Goal: Navigation & Orientation: Find specific page/section

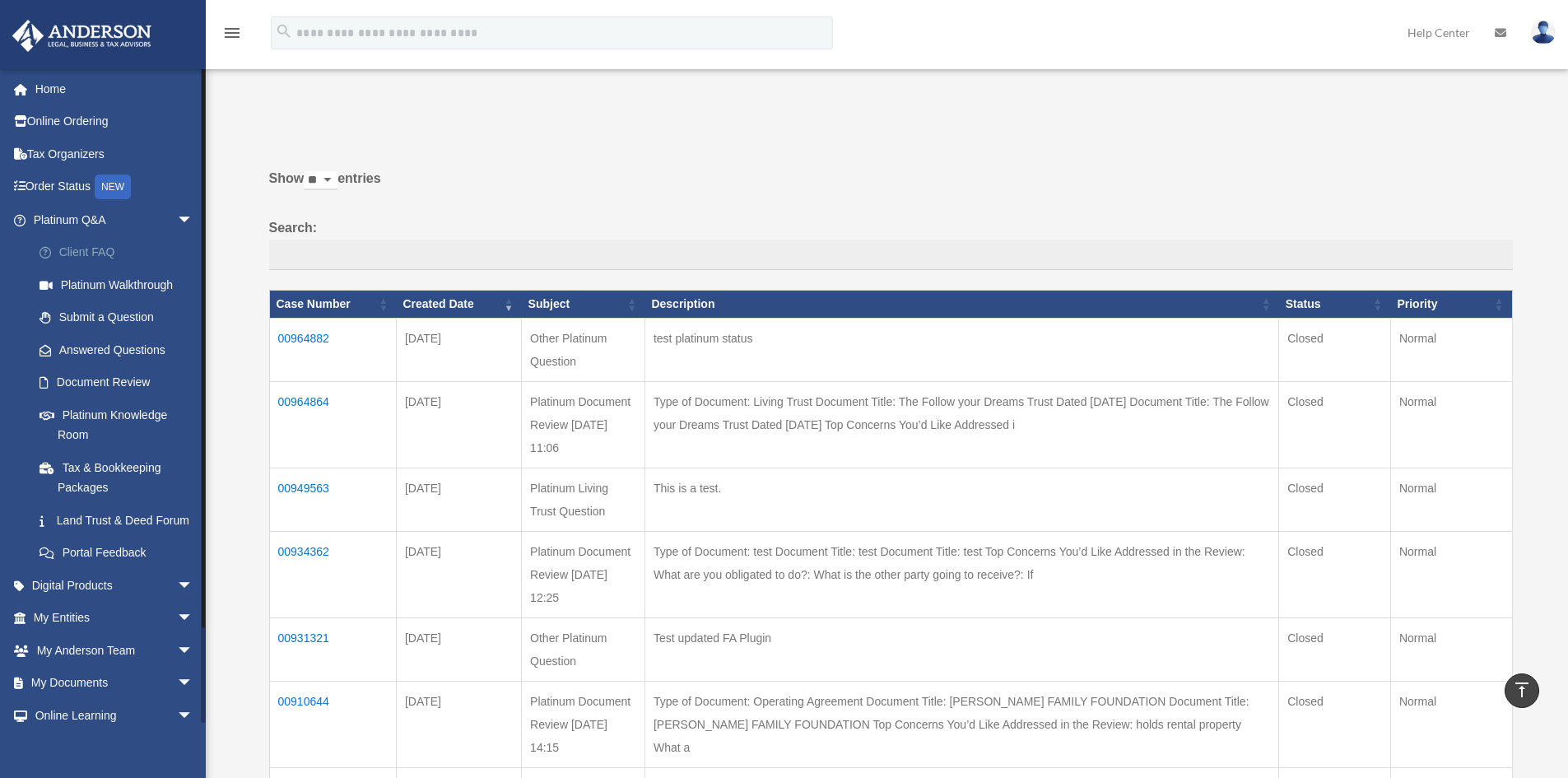
scroll to position [412, 0]
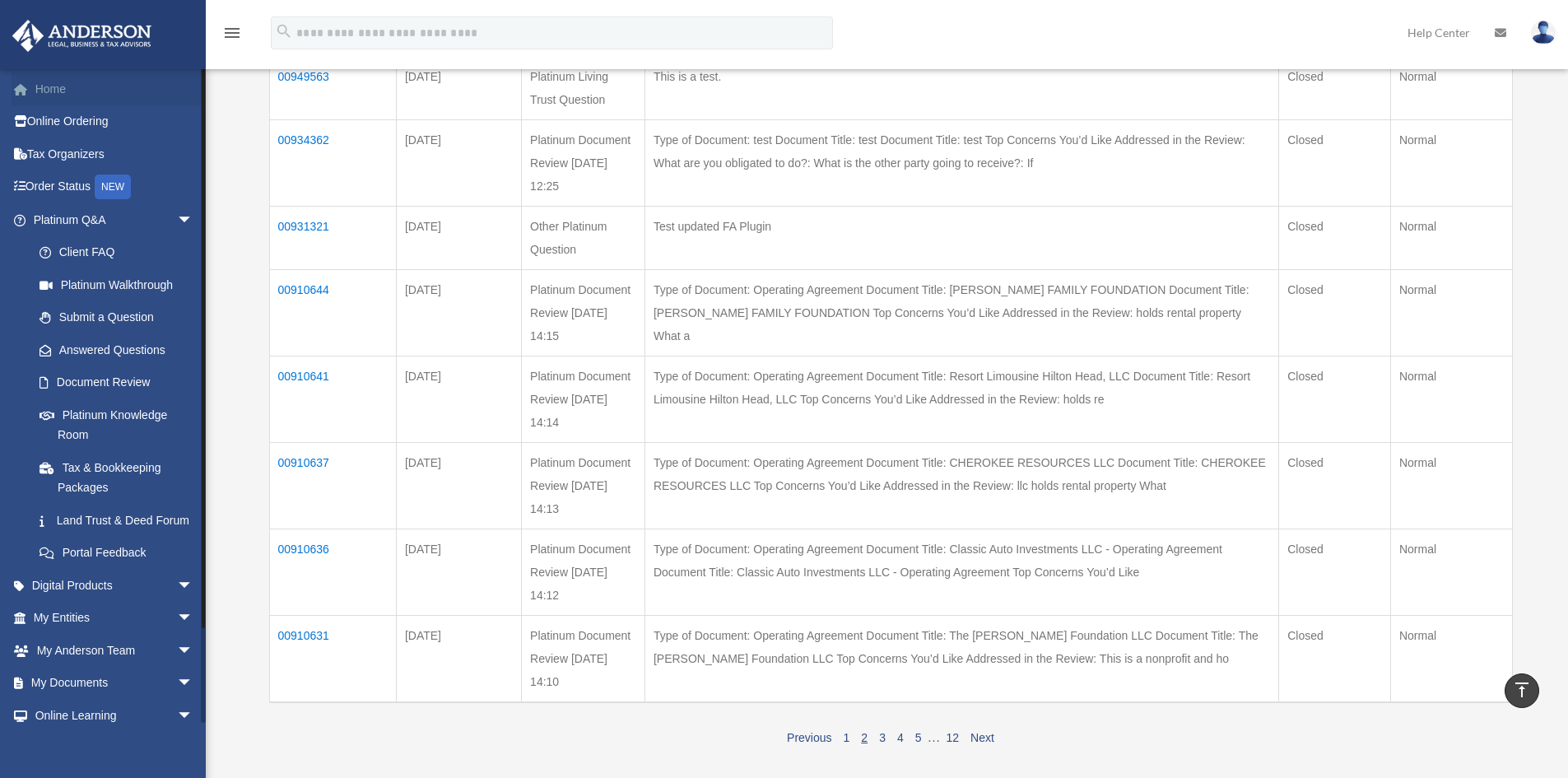
click at [59, 96] on link "Home" at bounding box center [115, 89] width 206 height 33
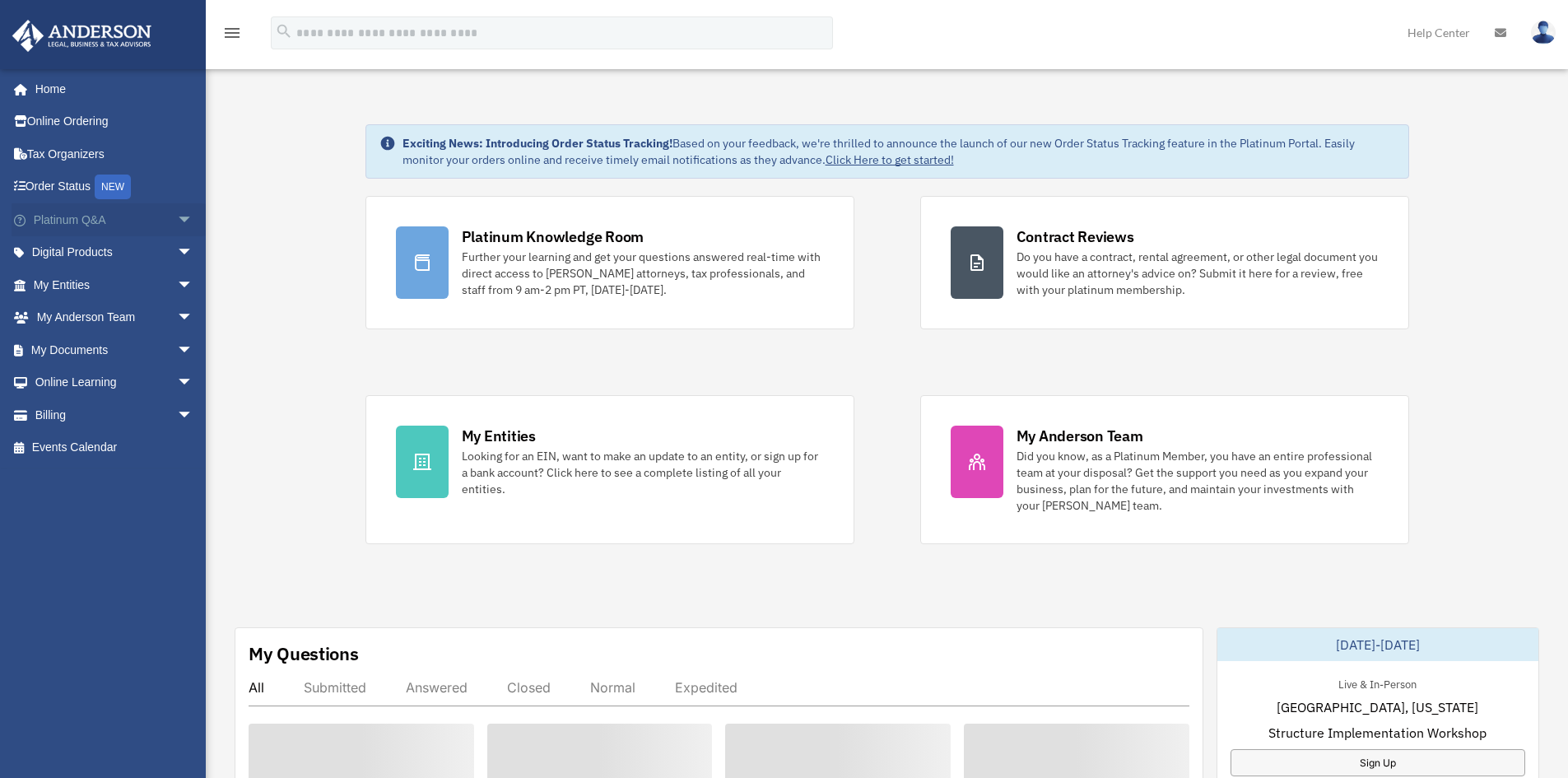
click at [181, 214] on span "arrow_drop_down" at bounding box center [193, 221] width 33 height 34
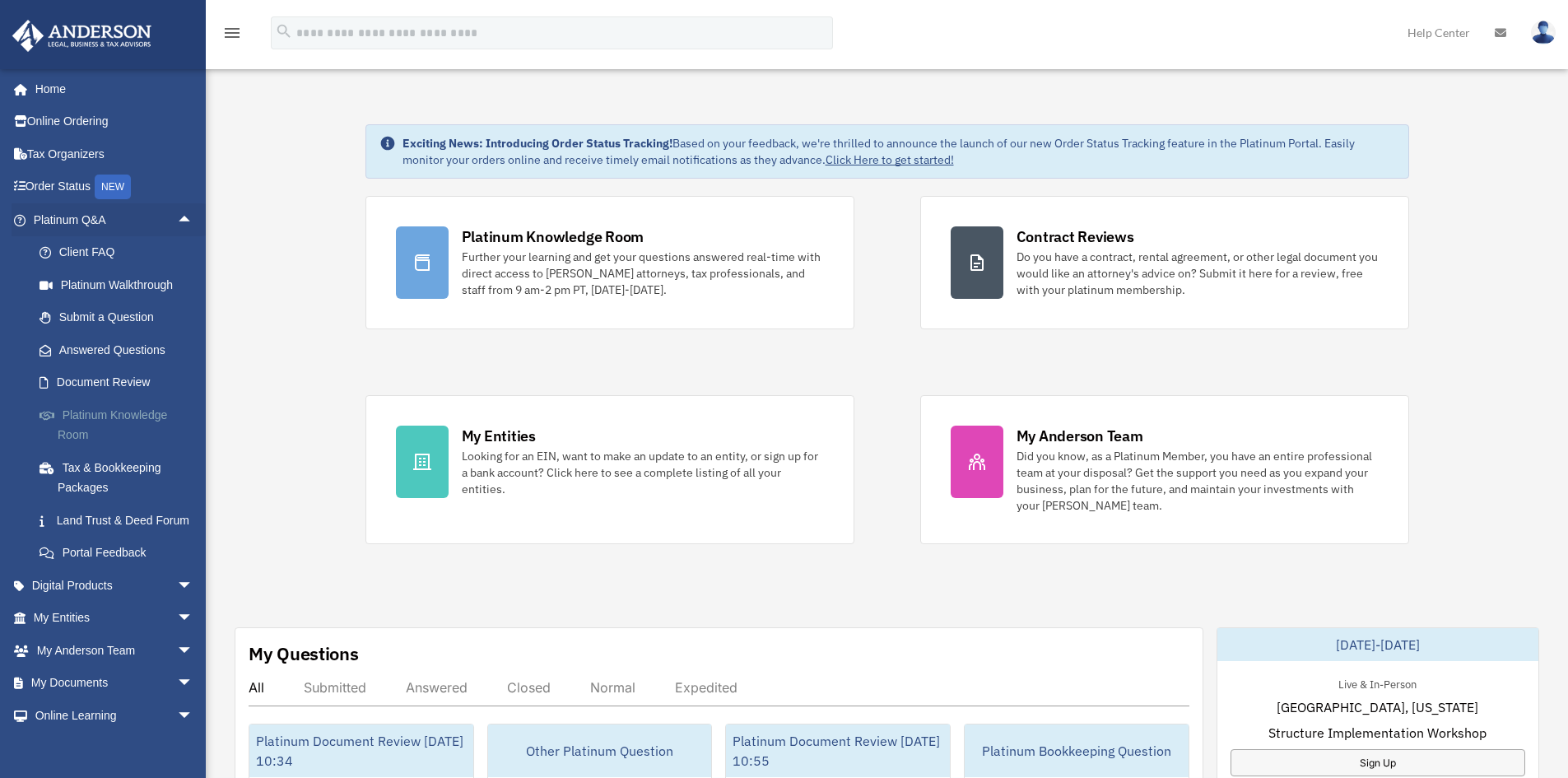
click at [121, 426] on link "Platinum Knowledge Room" at bounding box center [120, 424] width 195 height 53
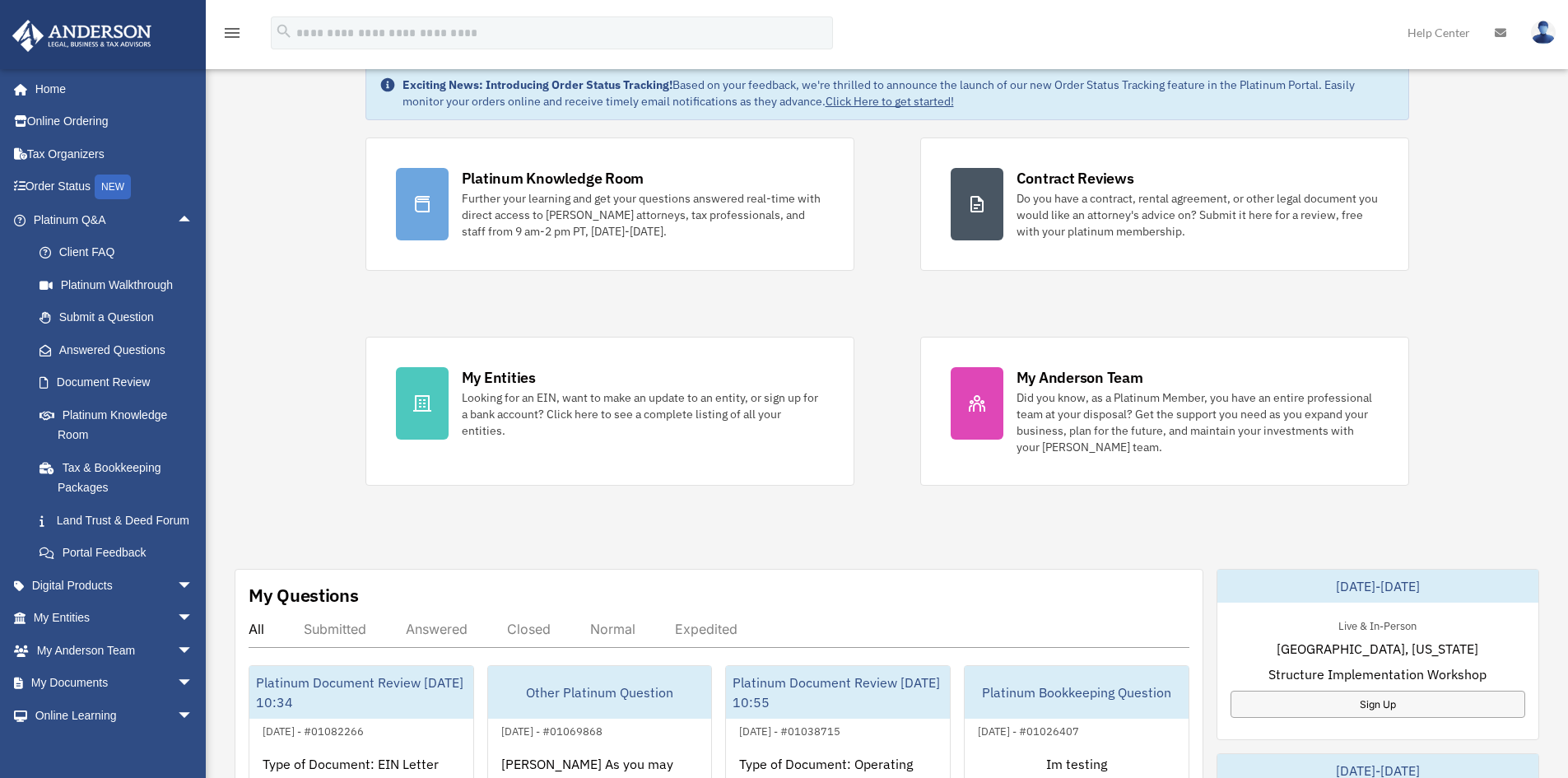
scroll to position [83, 0]
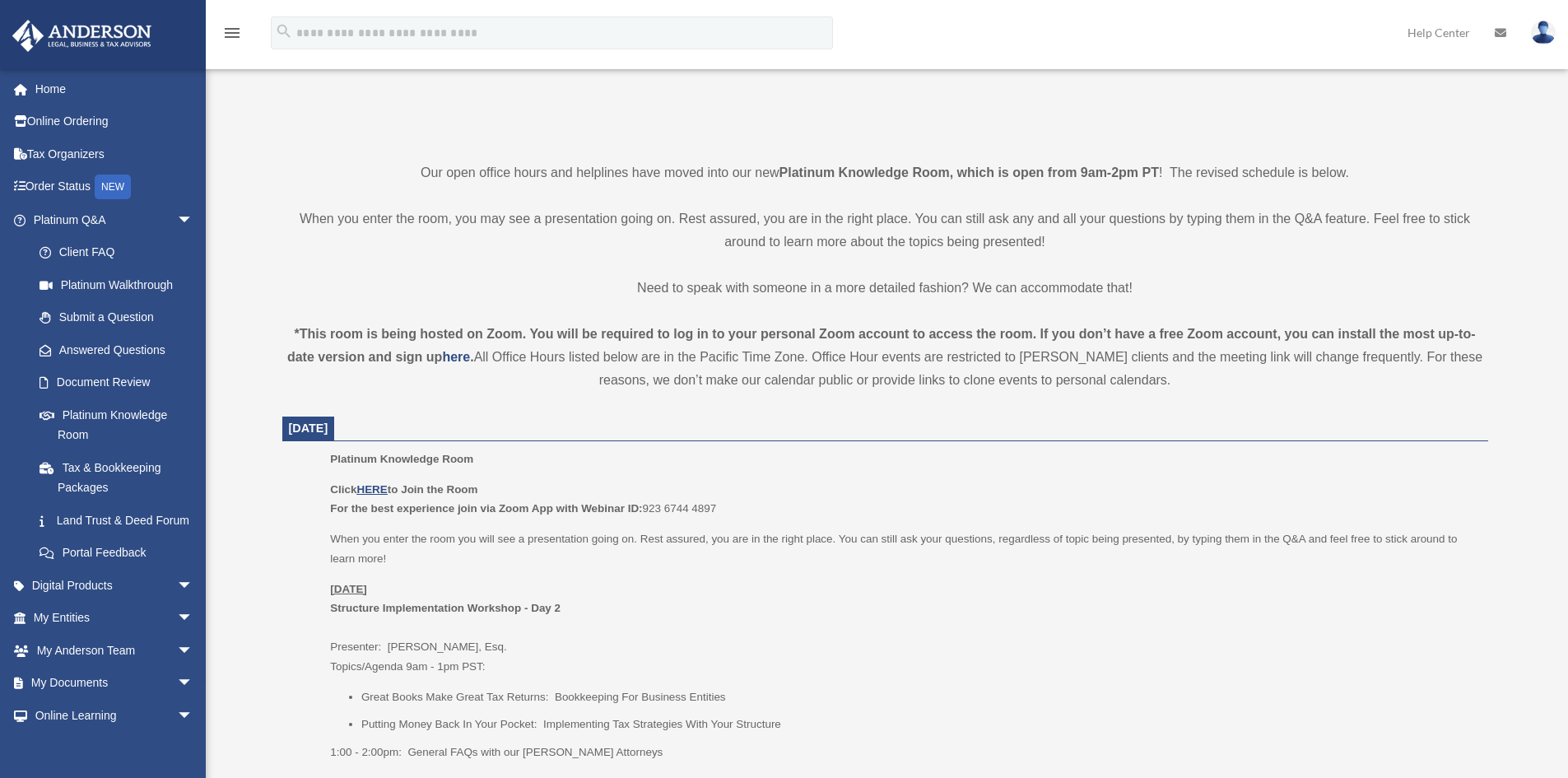
scroll to position [329, 0]
